Goal: Information Seeking & Learning: Learn about a topic

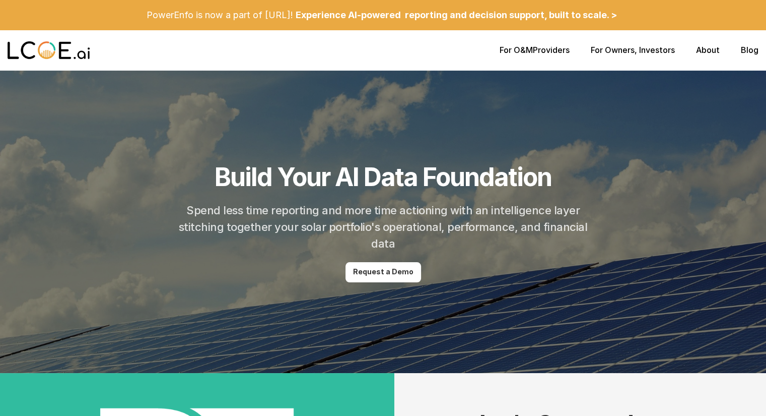
click at [369, 14] on p "Experience AI-powered reporting and decision support, built to scale. >" at bounding box center [456, 15] width 321 height 11
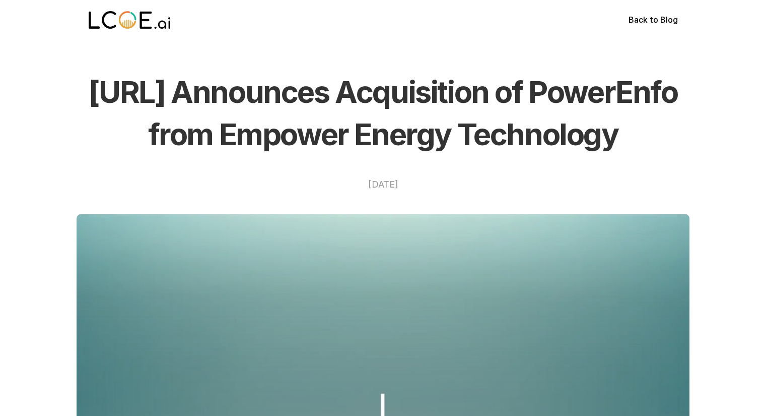
click at [123, 16] on img at bounding box center [130, 20] width 83 height 20
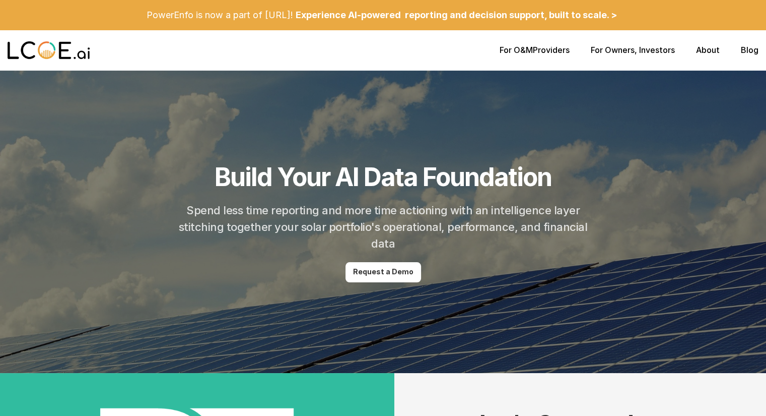
click at [518, 54] on link "For O&M" at bounding box center [516, 50] width 33 height 10
